Goal: Task Accomplishment & Management: Complete application form

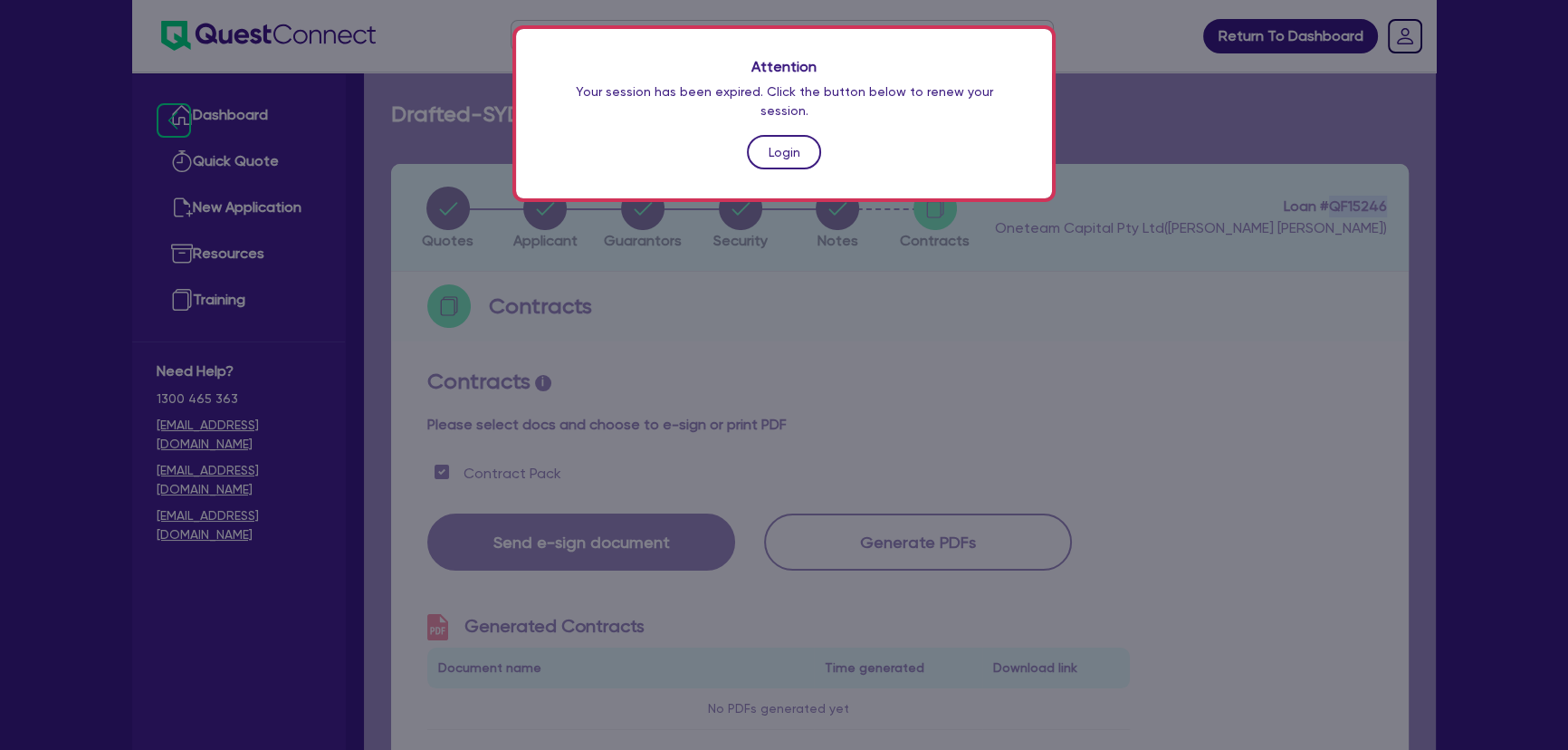
click at [764, 141] on link "Login" at bounding box center [784, 152] width 75 height 35
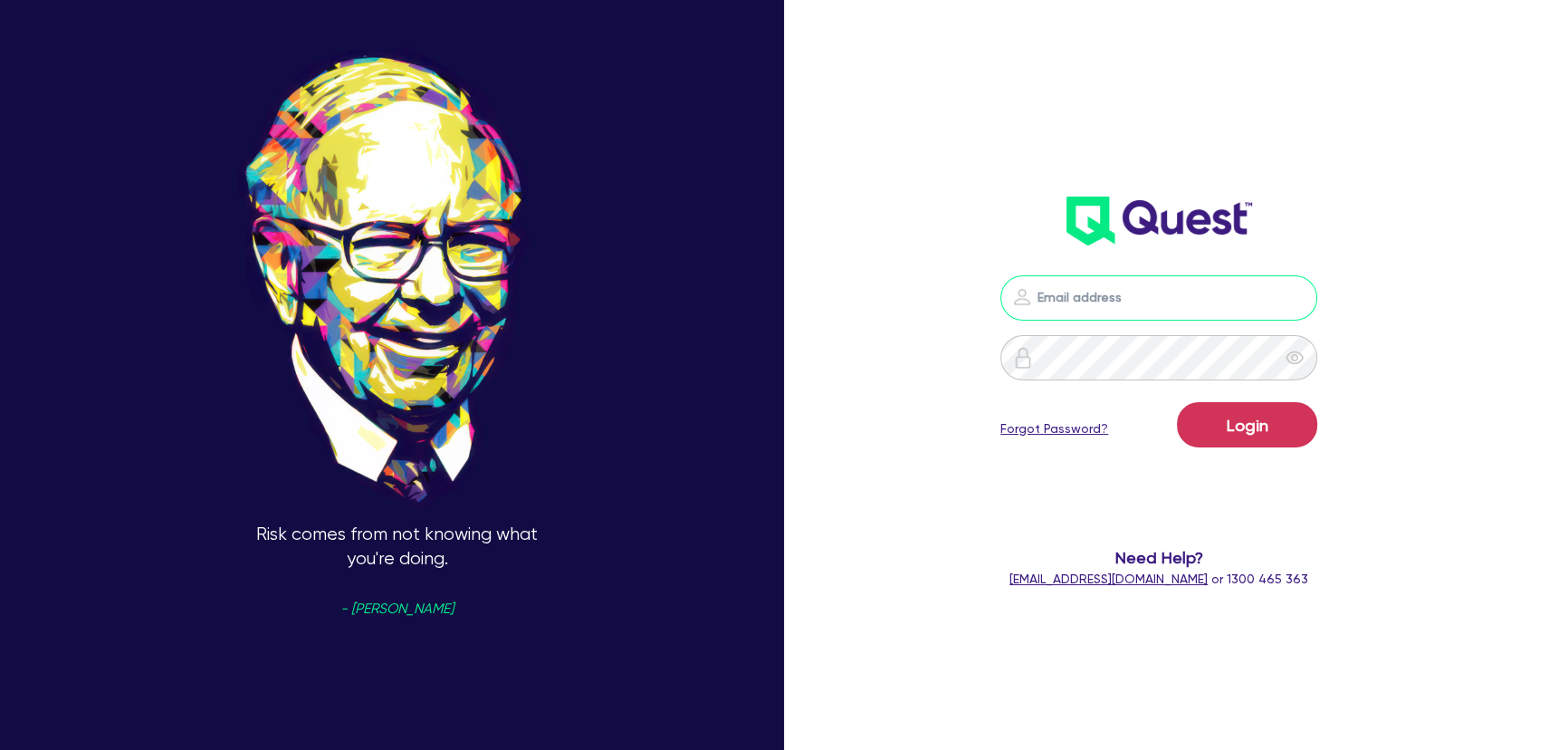
type input "joel.harding@quest.finance"
click at [1250, 420] on button "Login" at bounding box center [1247, 425] width 140 height 46
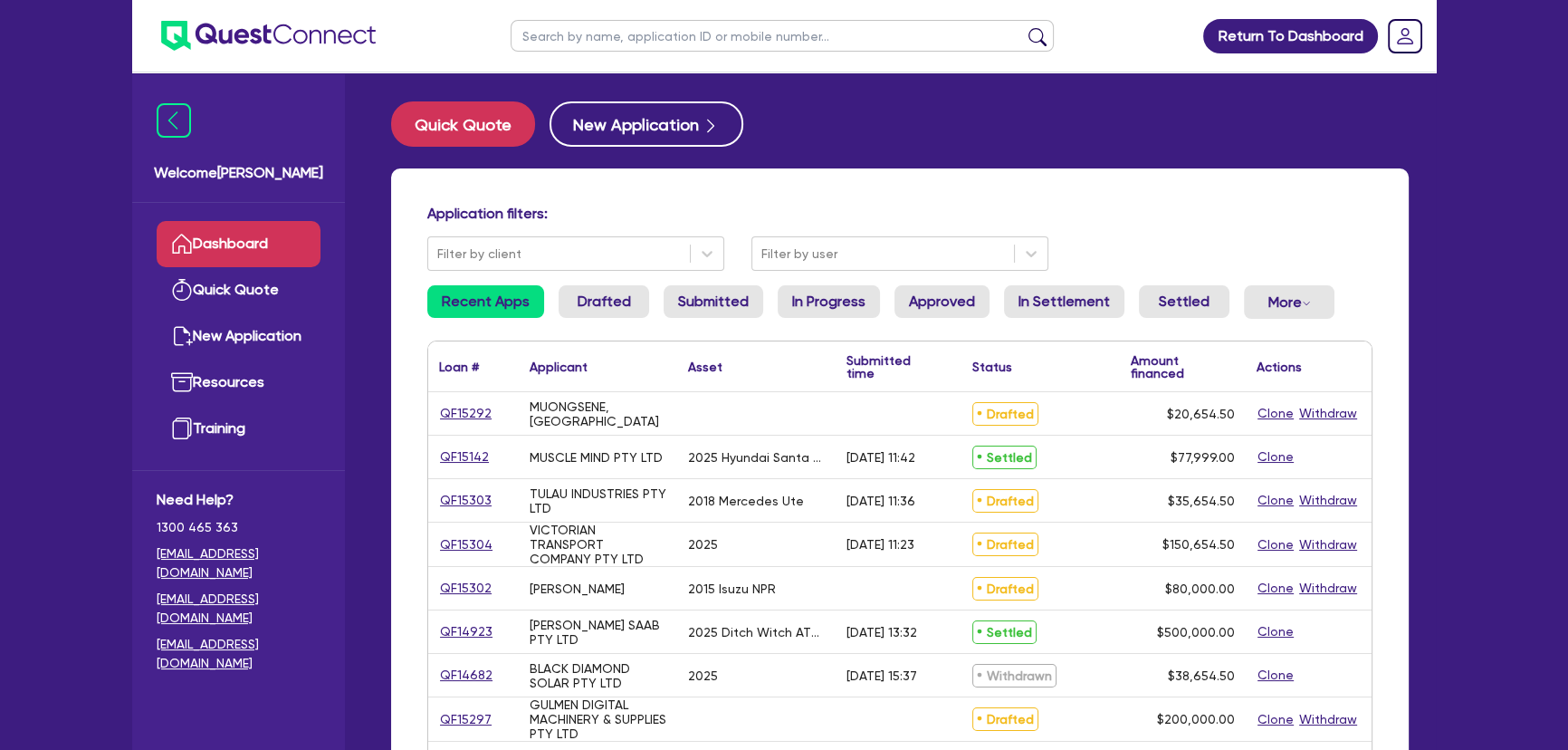
click at [759, 41] on input "text" at bounding box center [782, 35] width 543 height 32
type input "aiden"
click at [1023, 27] on button "submit" at bounding box center [1037, 40] width 29 height 25
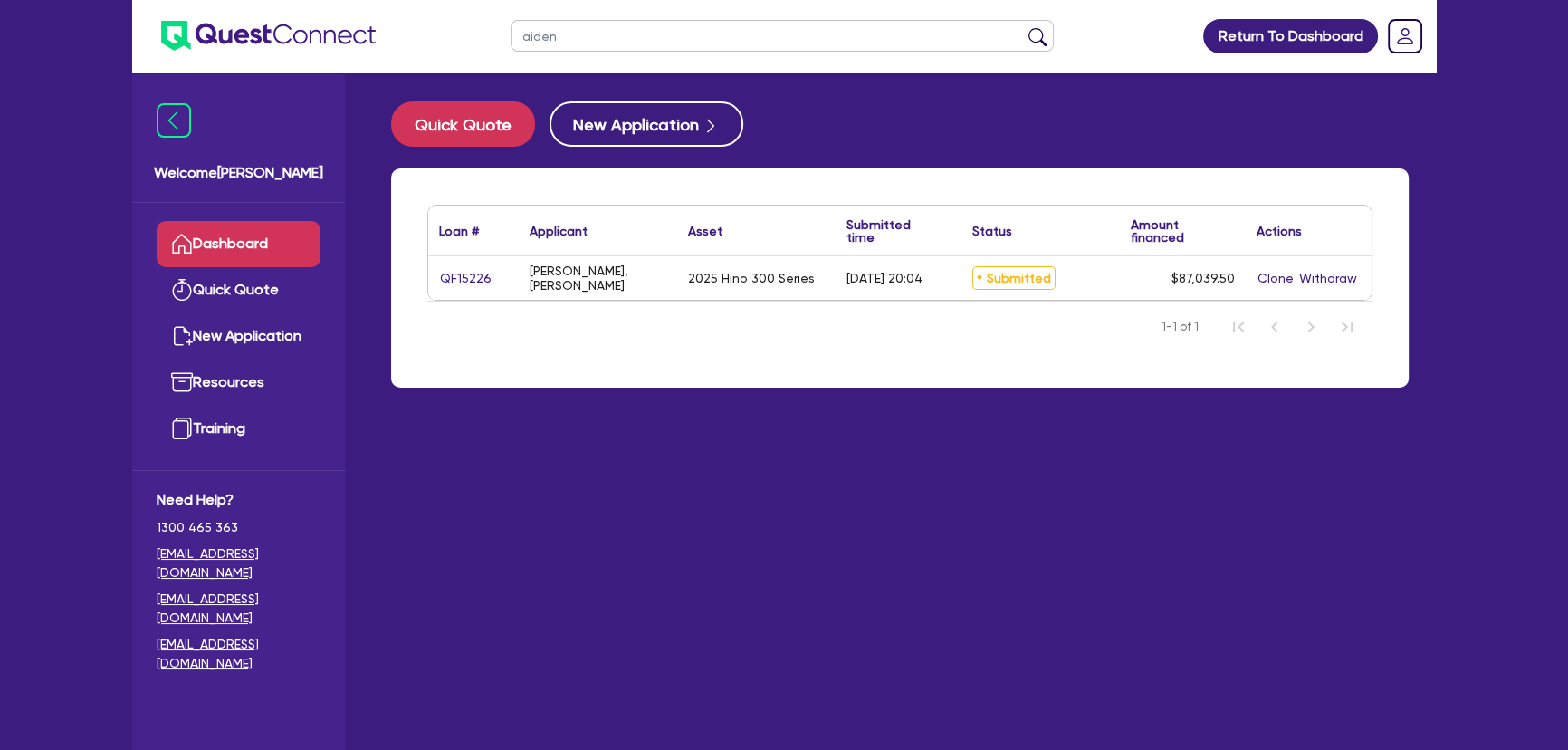
click at [489, 280] on div "QF15226" at bounding box center [472, 278] width 68 height 21
click at [460, 273] on link "QF15226" at bounding box center [465, 278] width 54 height 21
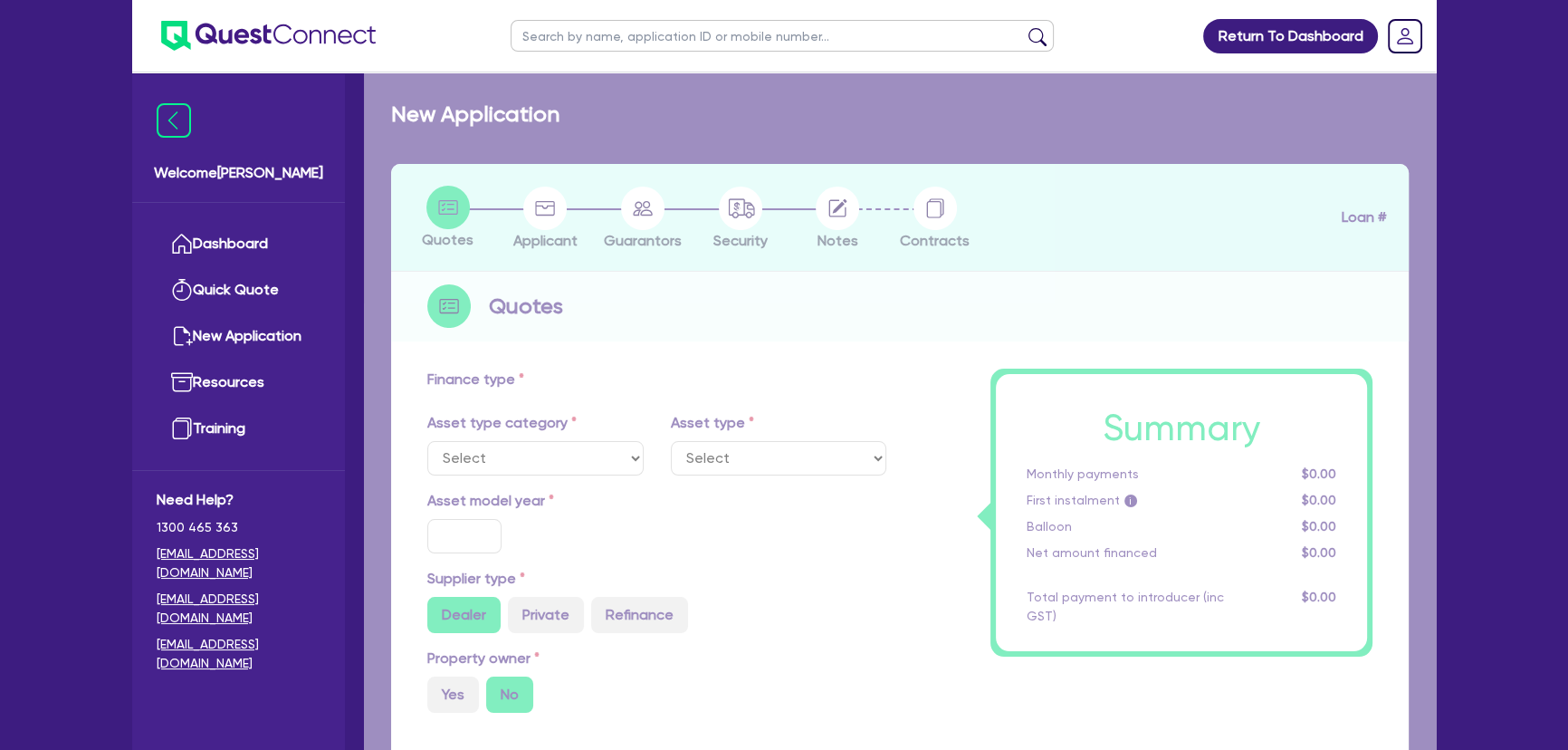
select select "PRIMARY_ASSETS"
type input "2025"
type input "86,385"
type input "3"
type input "2,611.19"
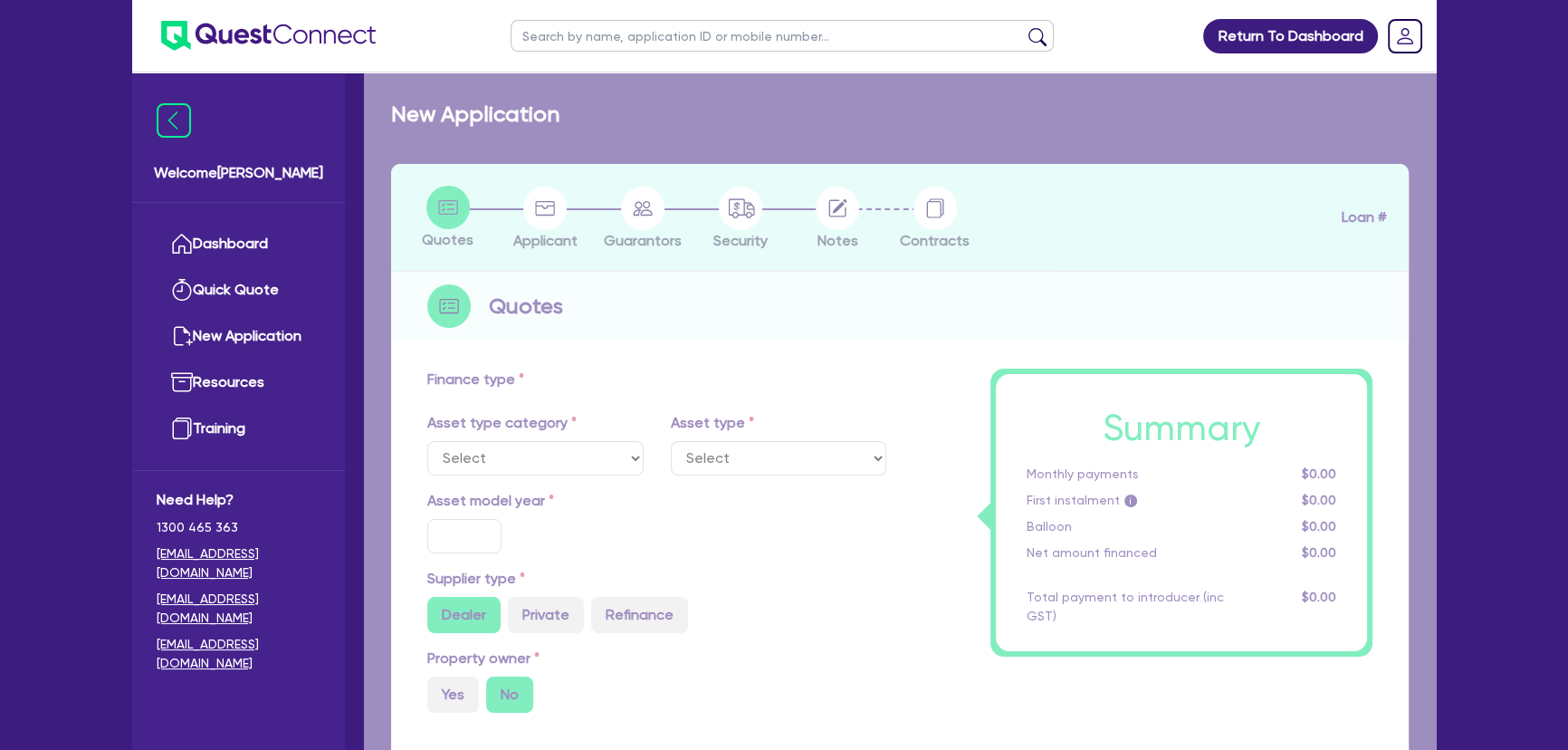
type input "16"
select select "HEAVY_TRUCKS"
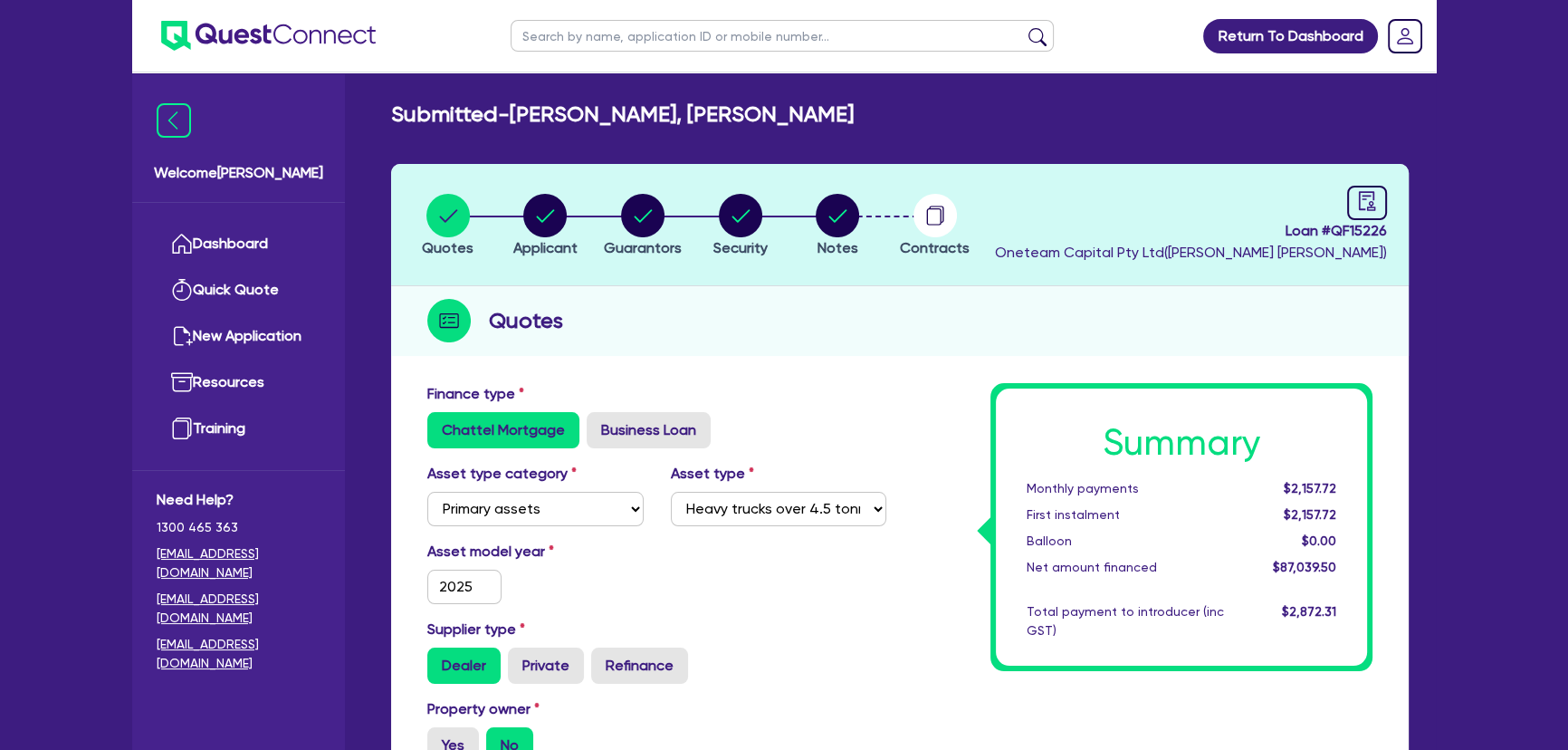
click at [861, 235] on li "Notes" at bounding box center [836, 225] width 97 height 64
click at [854, 227] on li "Notes" at bounding box center [836, 225] width 97 height 64
click at [855, 228] on icon "button" at bounding box center [837, 216] width 44 height 44
select select "Other"
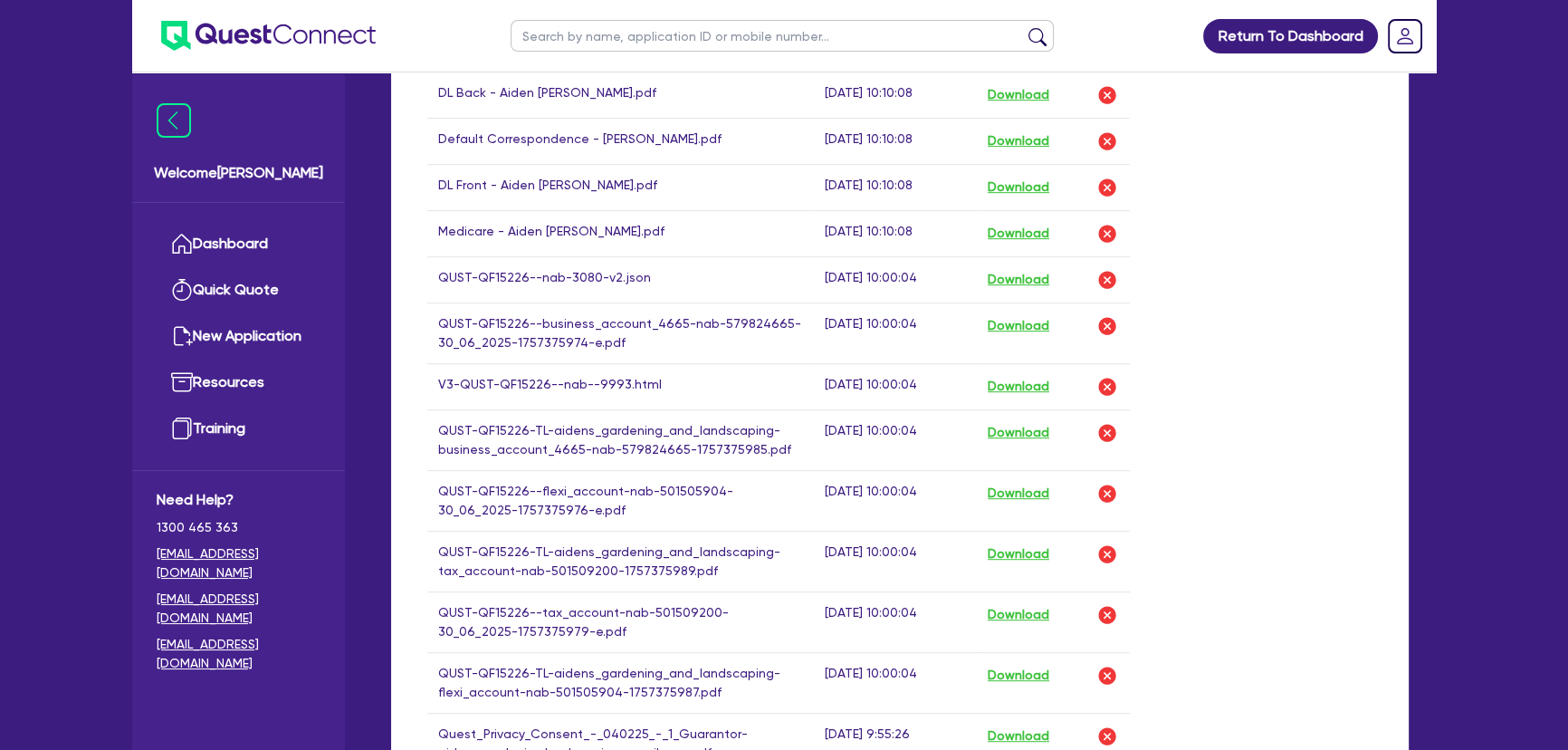
scroll to position [1151, 0]
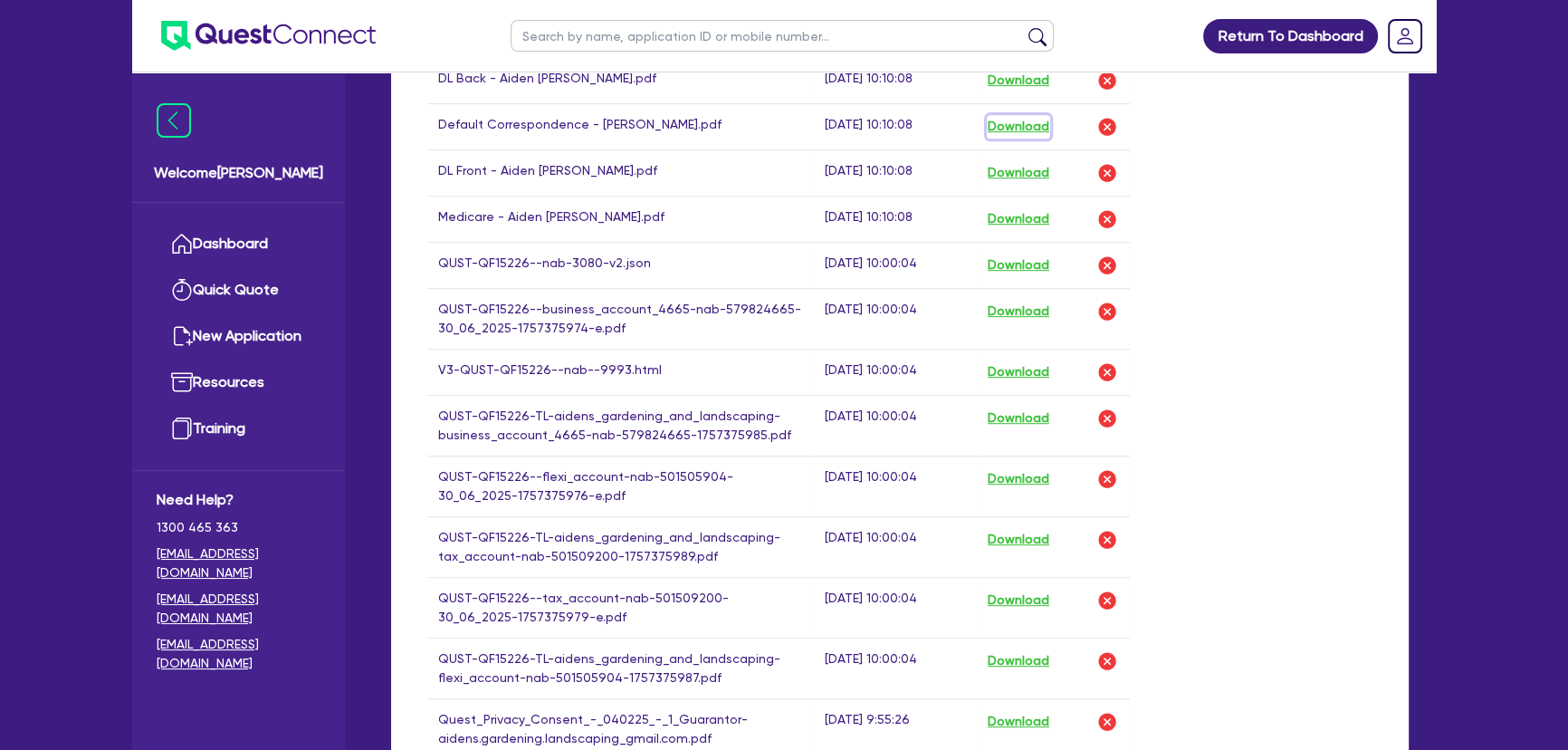
click at [1035, 124] on button "Download" at bounding box center [1018, 127] width 64 height 24
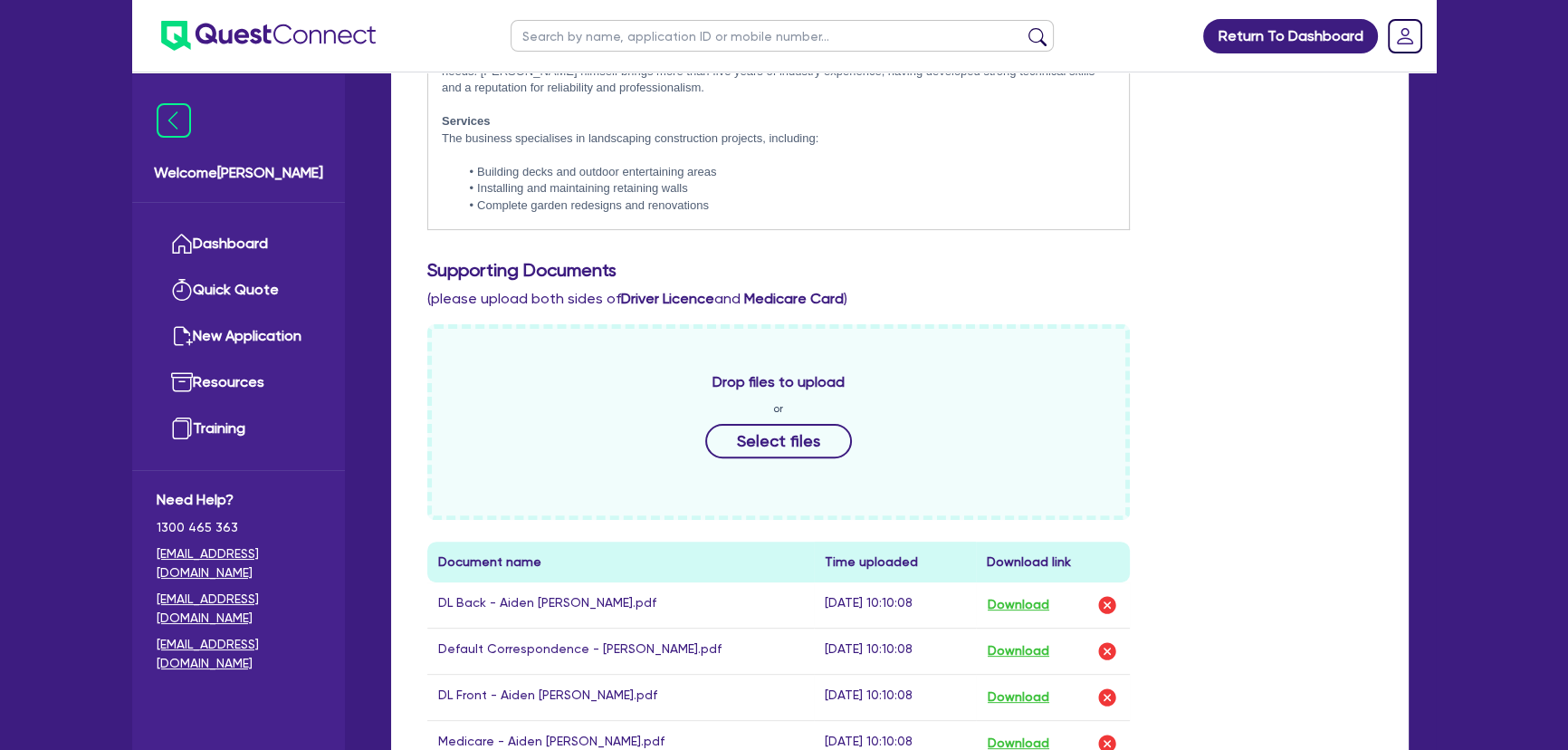
scroll to position [411, 0]
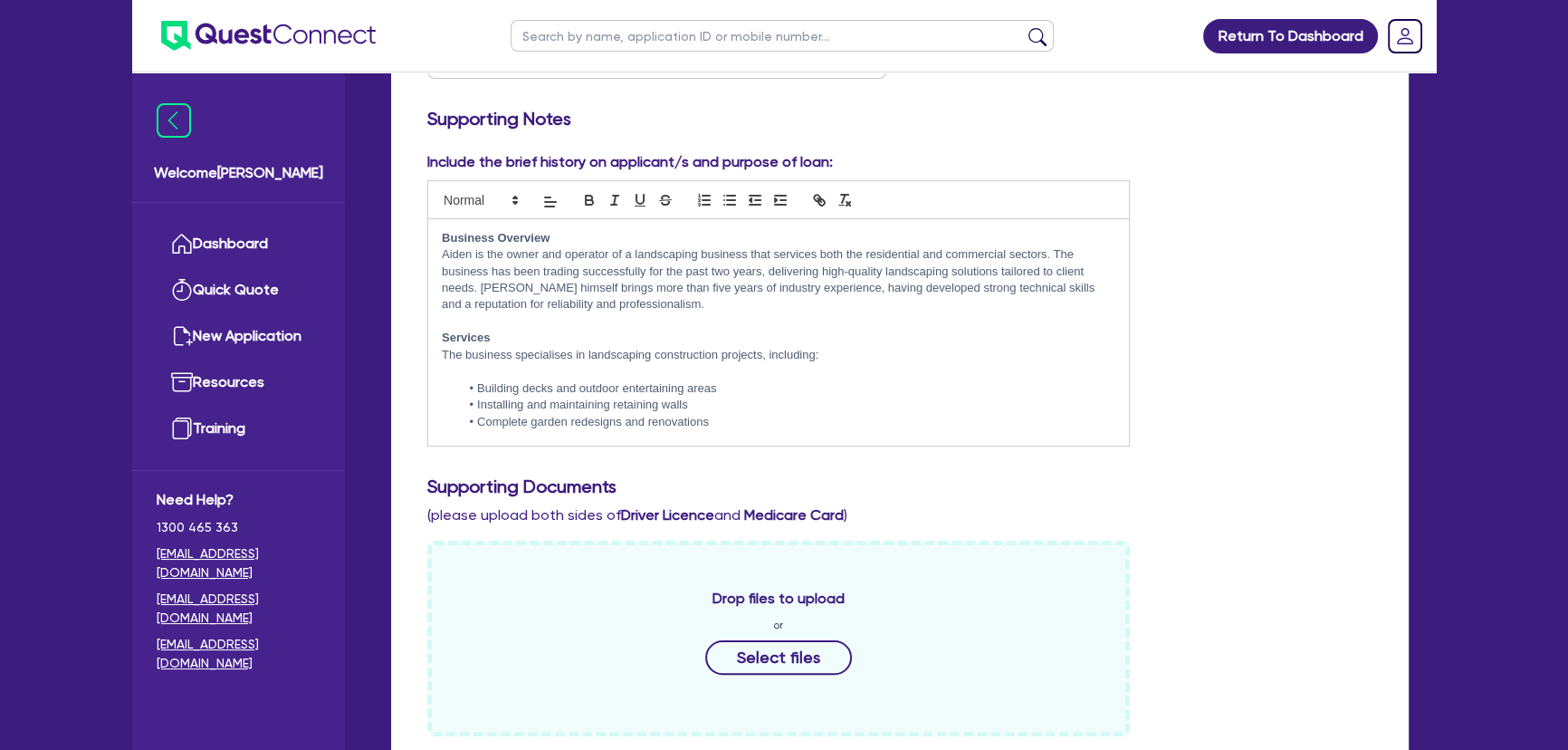
click at [1318, 179] on div "Include the brief history on applicant/s and purpose of loan: Business Overview…" at bounding box center [900, 306] width 972 height 309
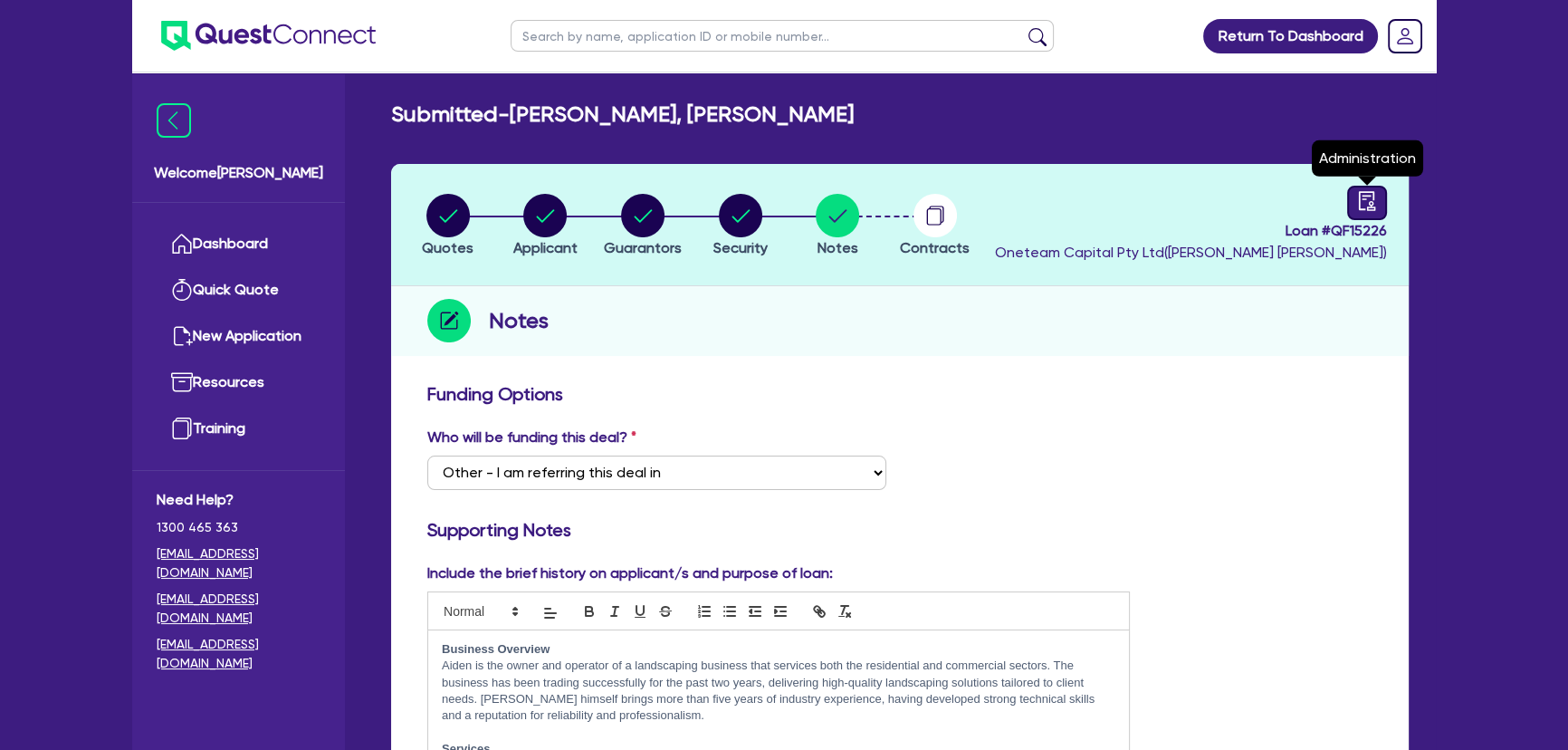
click at [1371, 201] on icon "audit" at bounding box center [1367, 200] width 16 height 19
select select "SUBMITTED_NEW"
select select "Morris Finance"
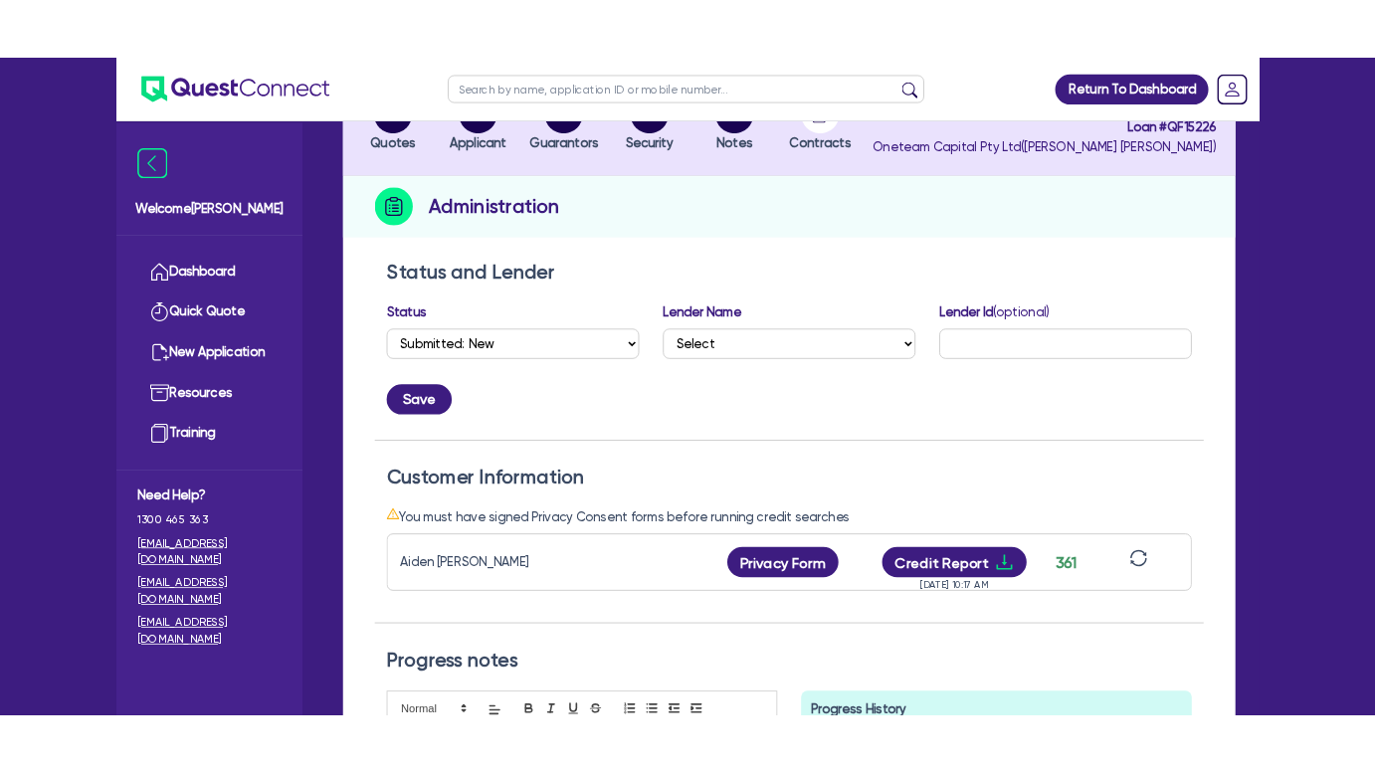
scroll to position [361, 0]
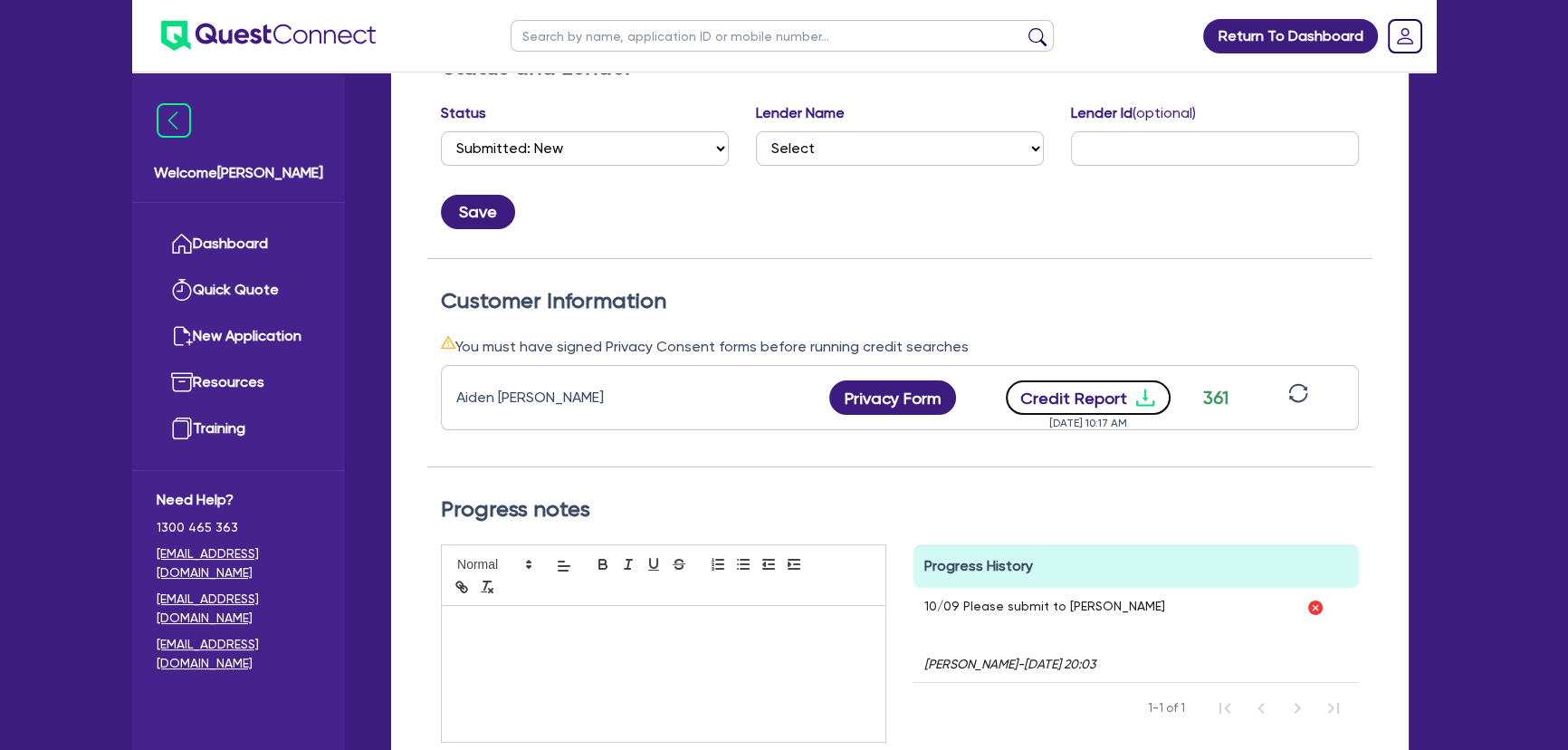
click at [1143, 388] on icon "download" at bounding box center [1145, 398] width 22 height 22
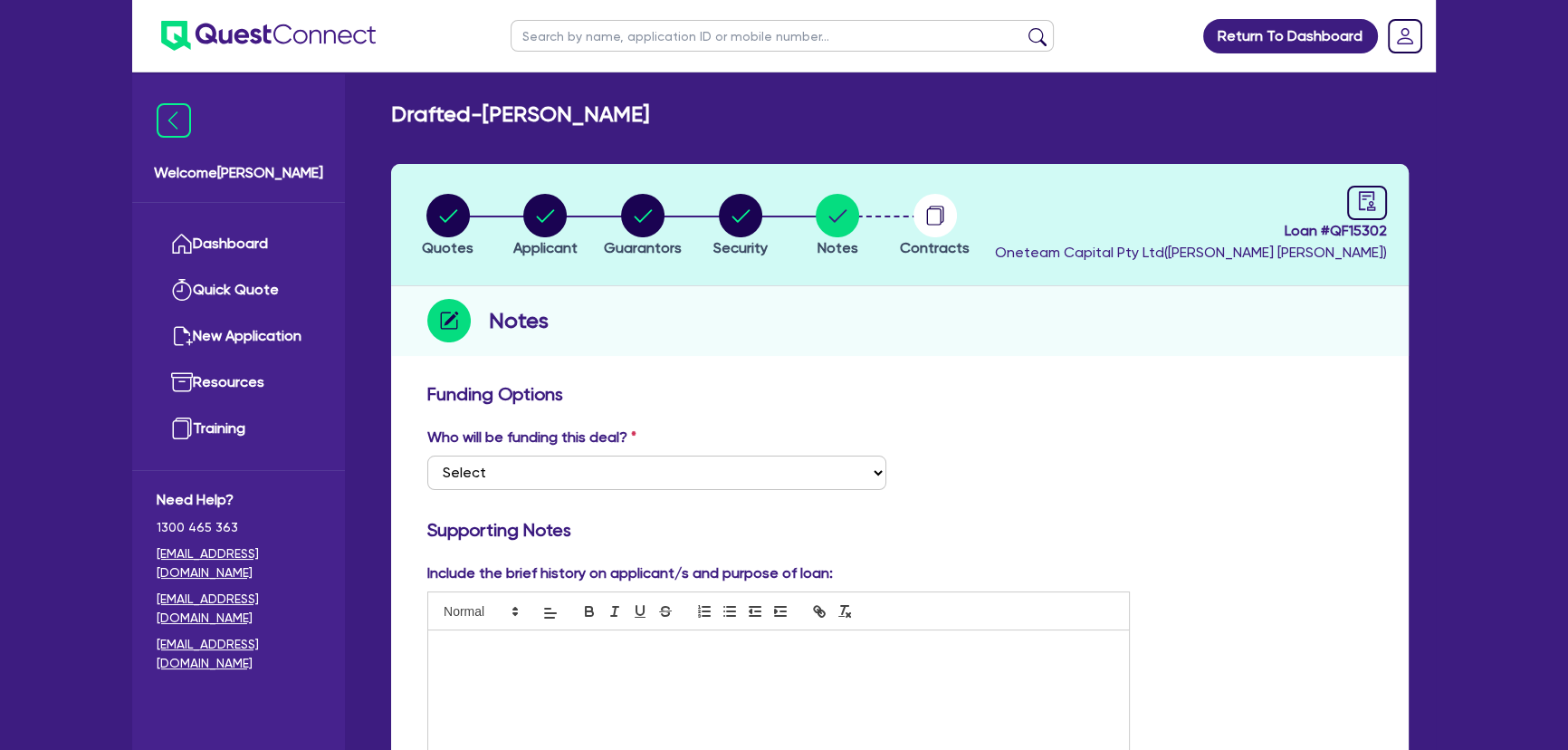
drag, startPoint x: 245, startPoint y: 52, endPoint x: 278, endPoint y: 31, distance: 39.1
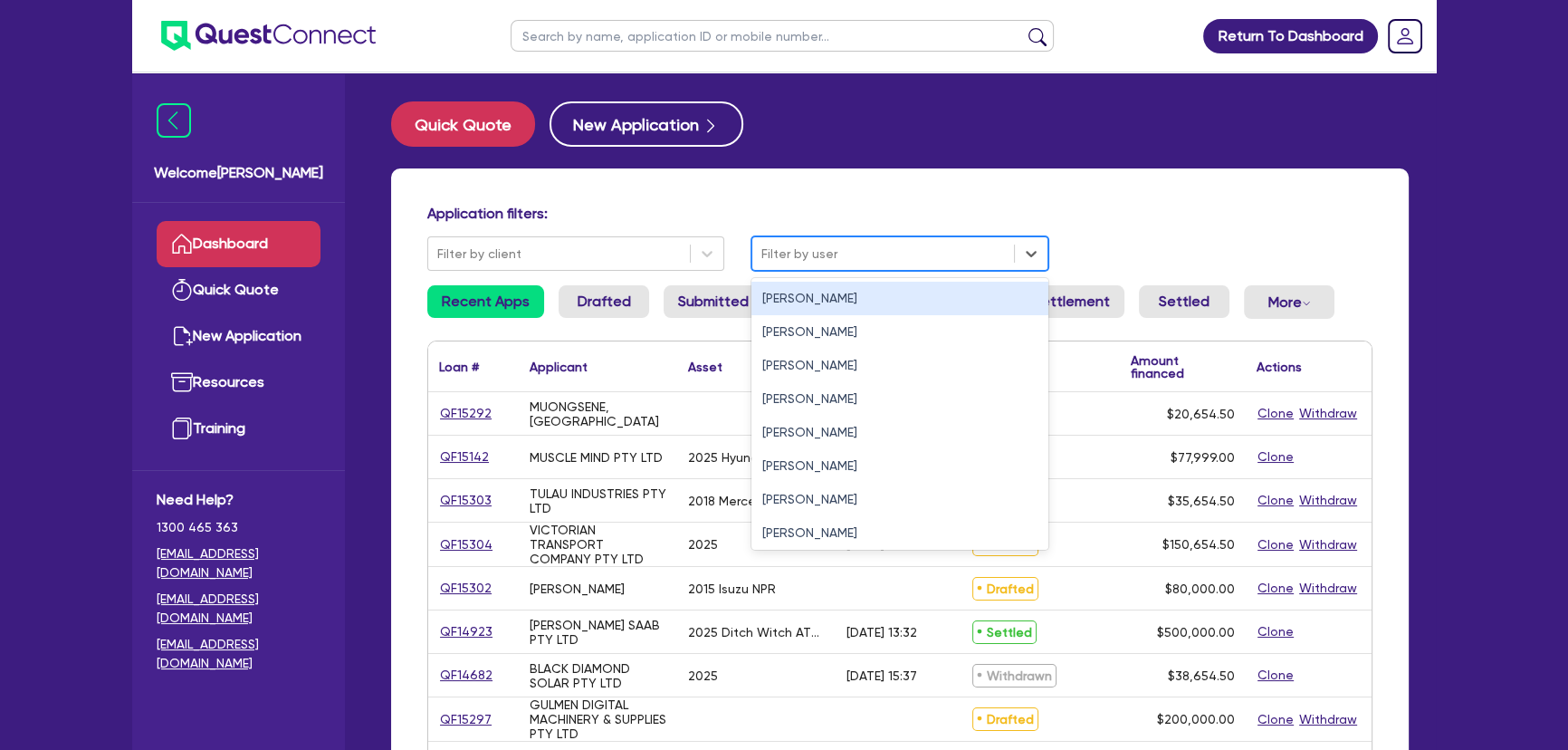
click at [798, 263] on div at bounding box center [884, 254] width 244 height 23
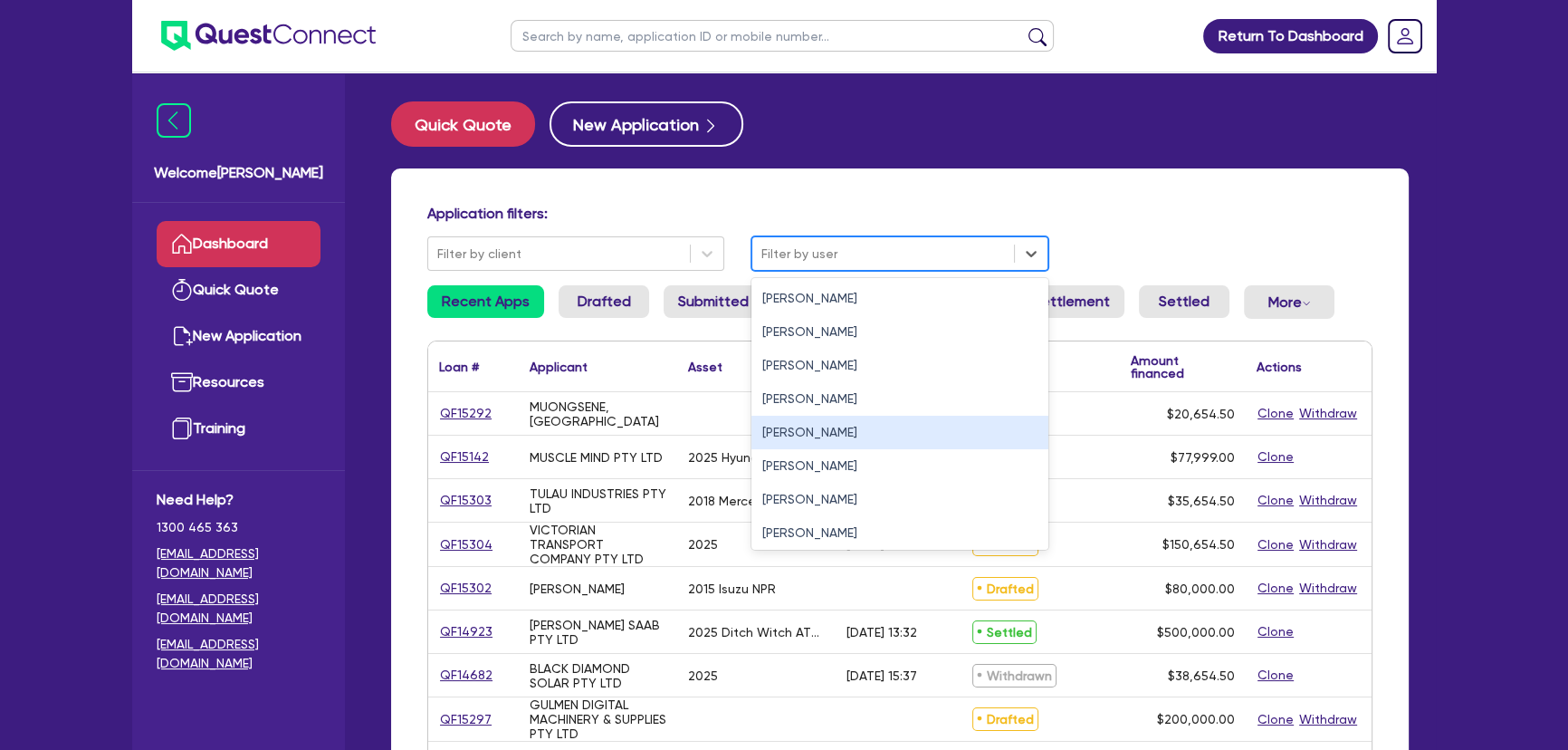
click at [804, 434] on div "[PERSON_NAME]" at bounding box center [900, 432] width 297 height 34
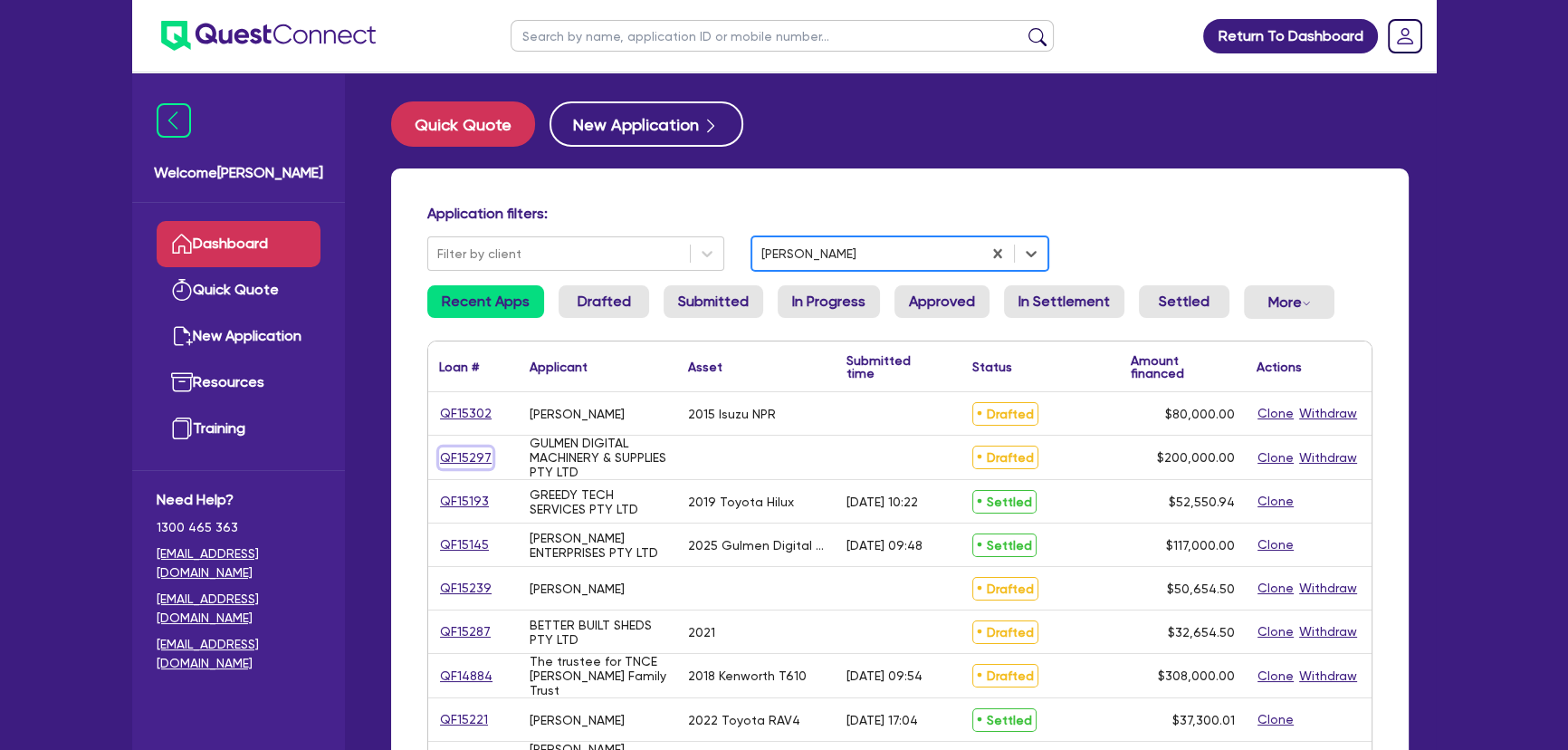
click at [474, 451] on link "QF15297" at bounding box center [465, 457] width 54 height 21
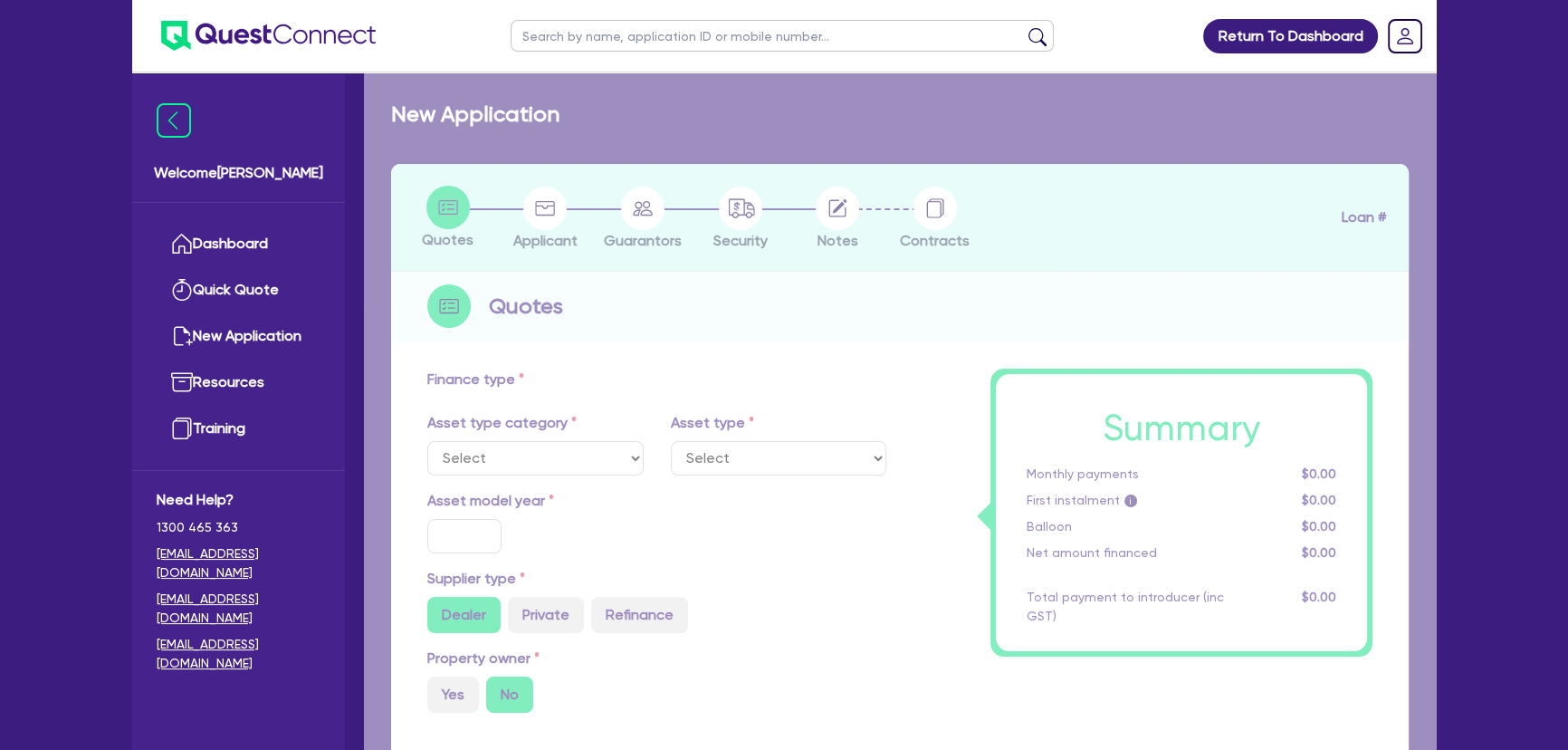
radio input "true"
type input "200,000"
type input "4"
type input "8,000"
type input "9.15"
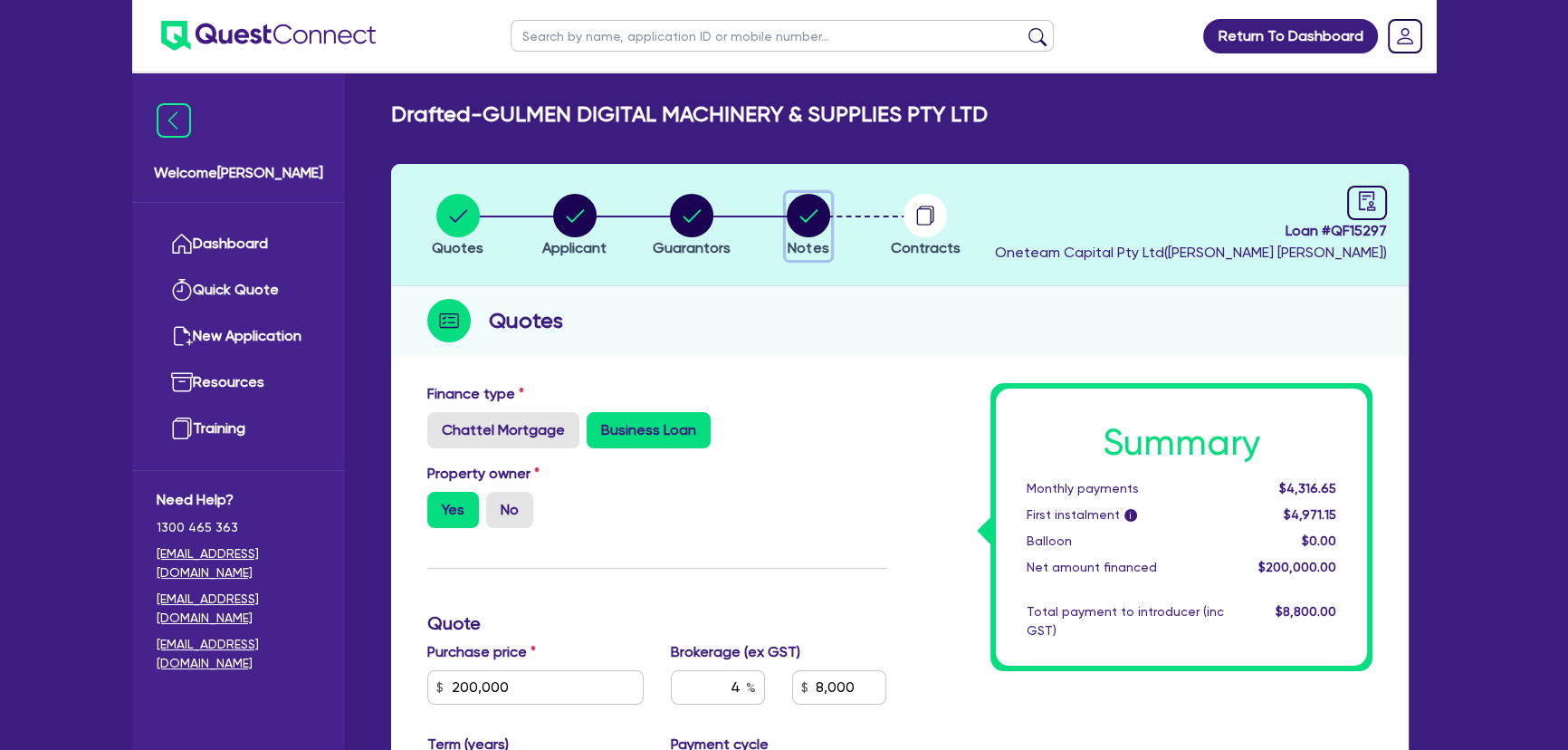
click at [810, 208] on circle "button" at bounding box center [808, 216] width 44 height 44
select select "Other"
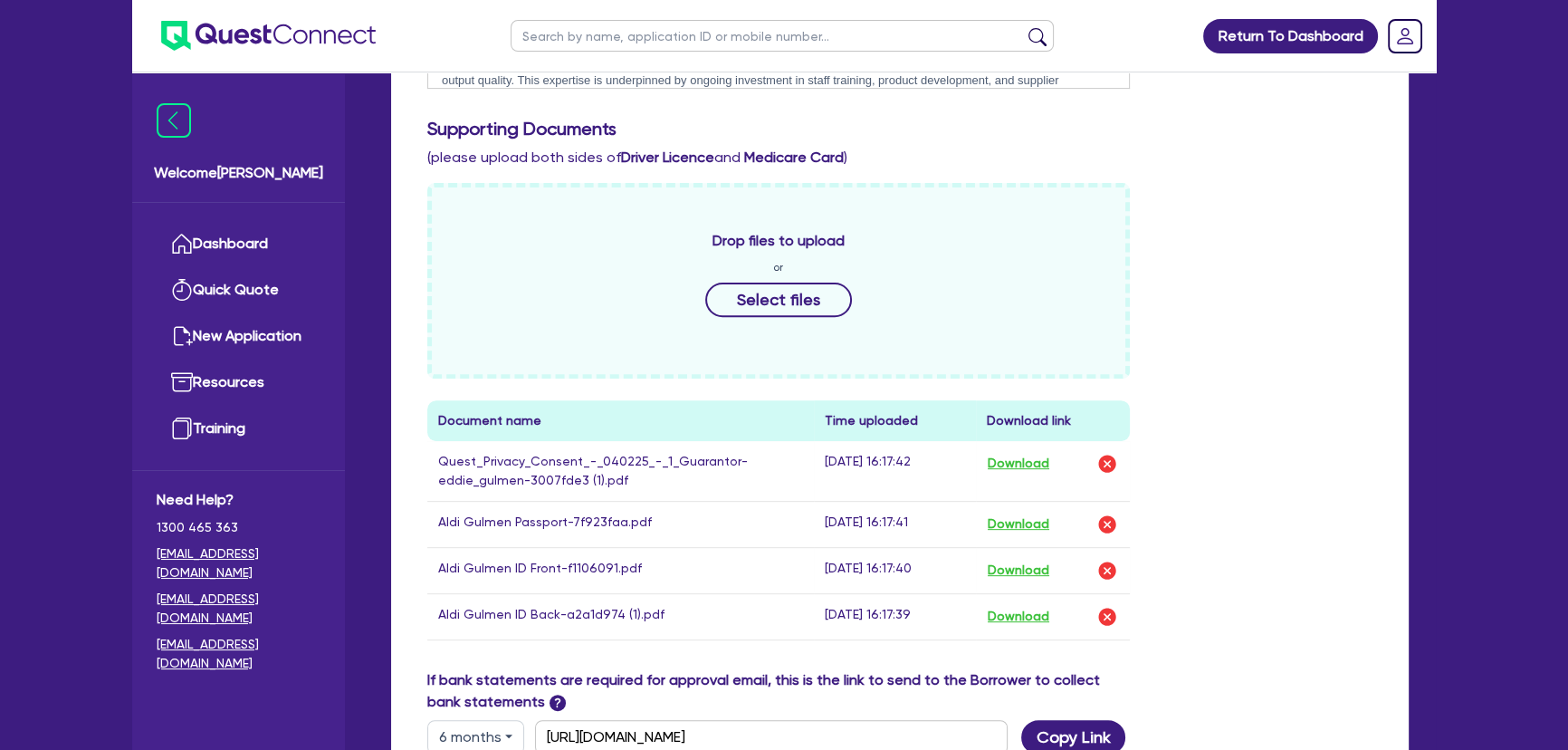
scroll to position [987, 0]
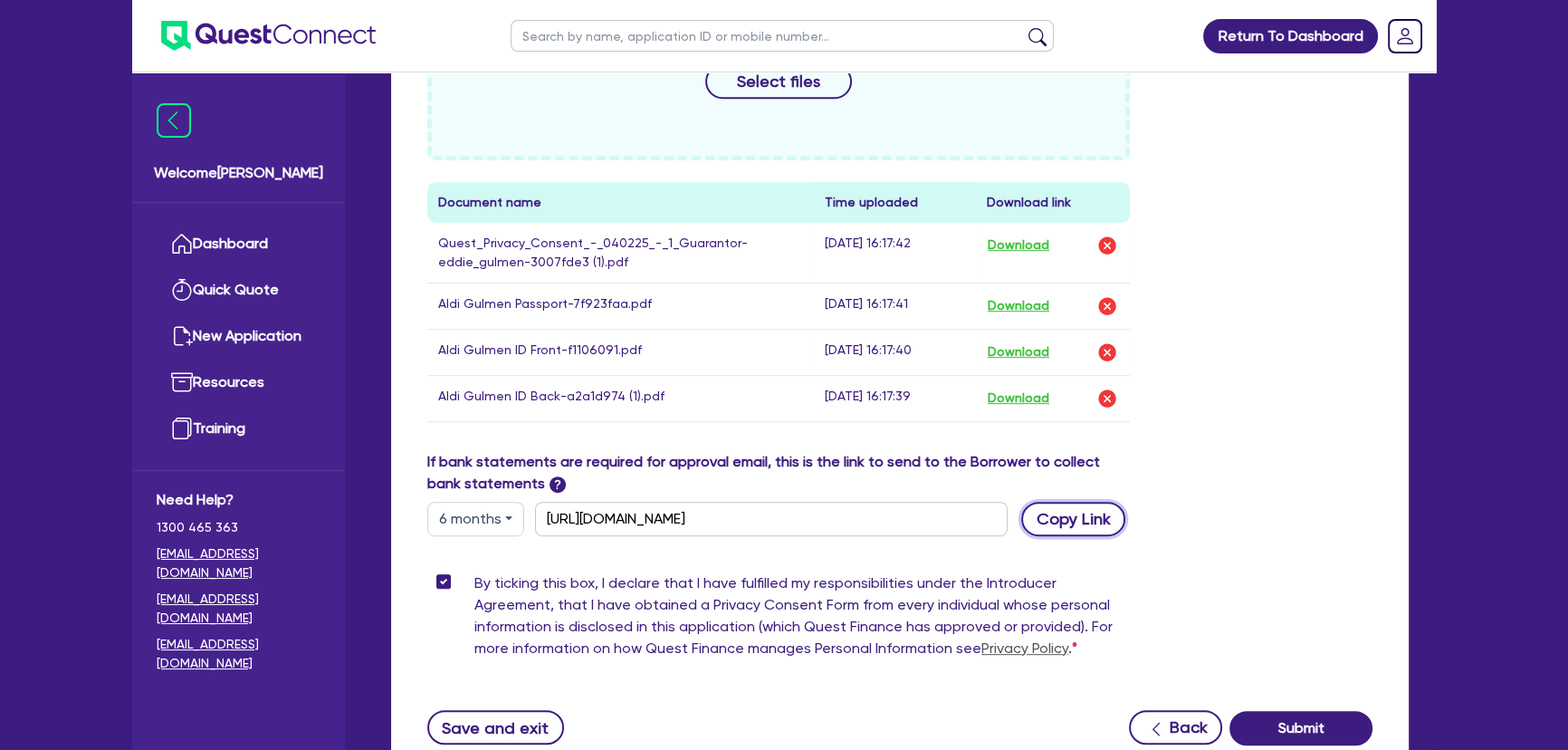
click at [1078, 517] on button "Copy Link" at bounding box center [1073, 519] width 104 height 35
click at [501, 496] on div "If bank statements are required for approval email, this is the link to send to…" at bounding box center [779, 493] width 730 height 86
click at [500, 504] on button "6 months" at bounding box center [476, 519] width 96 height 35
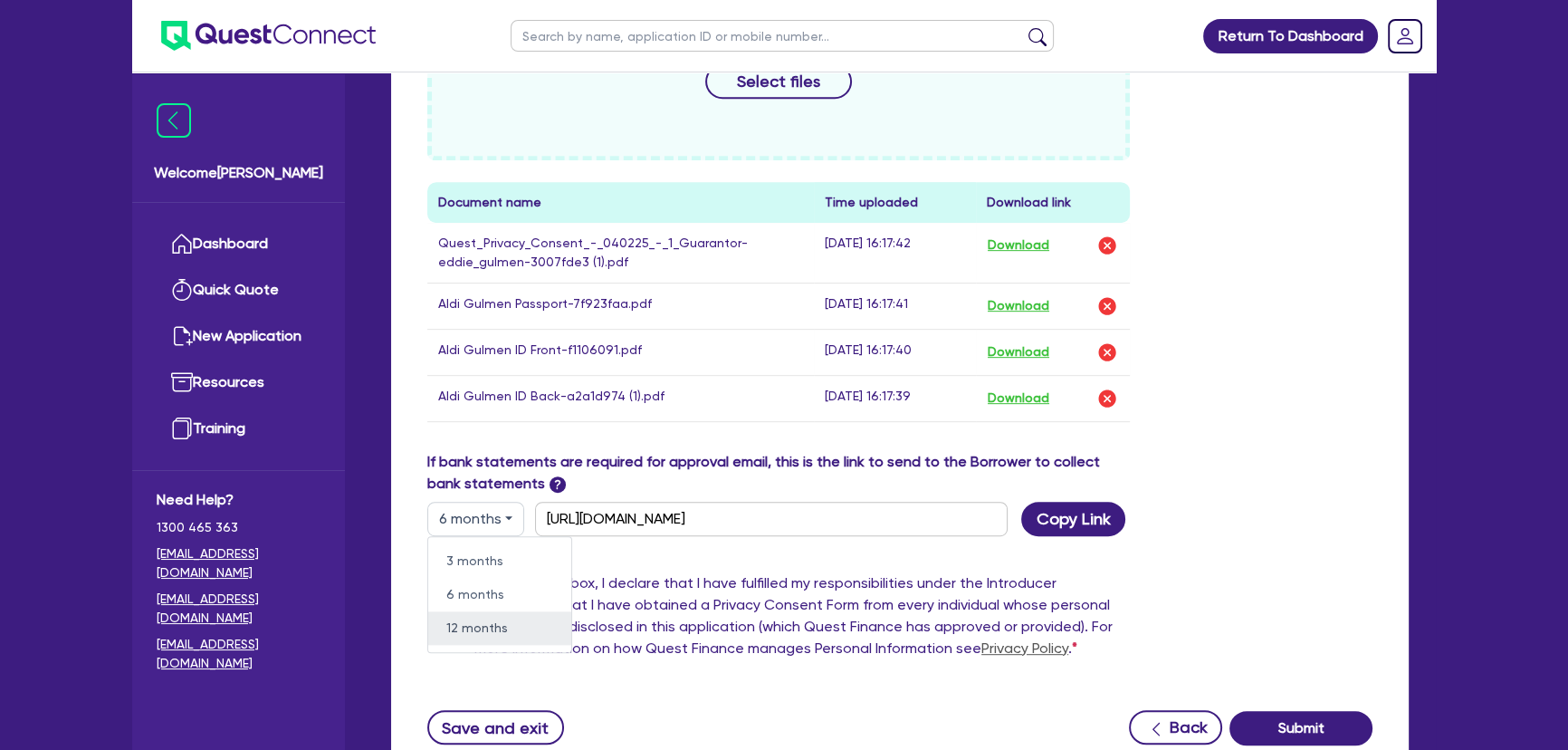
click at [463, 624] on link "12 months" at bounding box center [500, 627] width 143 height 34
type input "[URL][DOMAIN_NAME]"
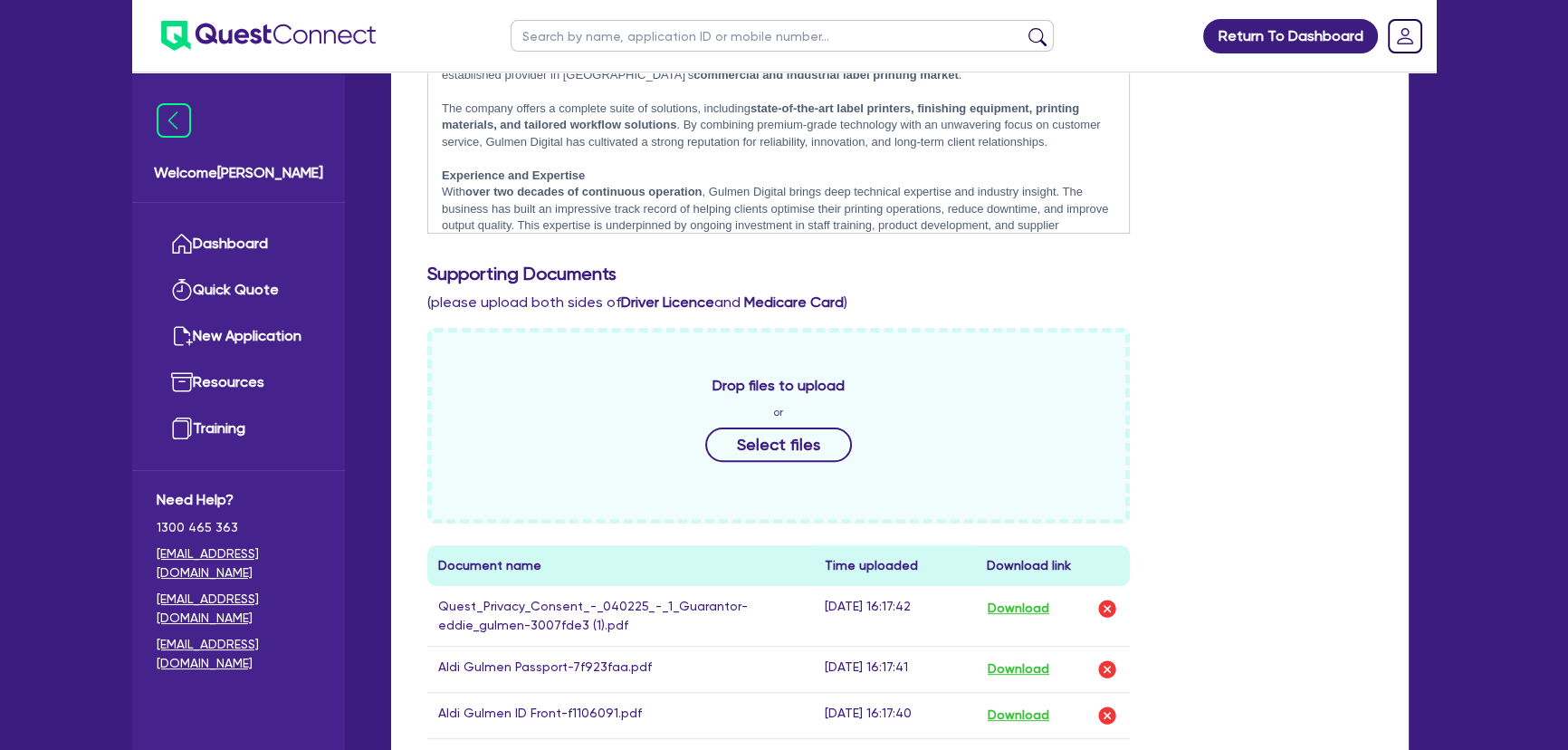
scroll to position [576, 0]
